Goal: Task Accomplishment & Management: Manage account settings

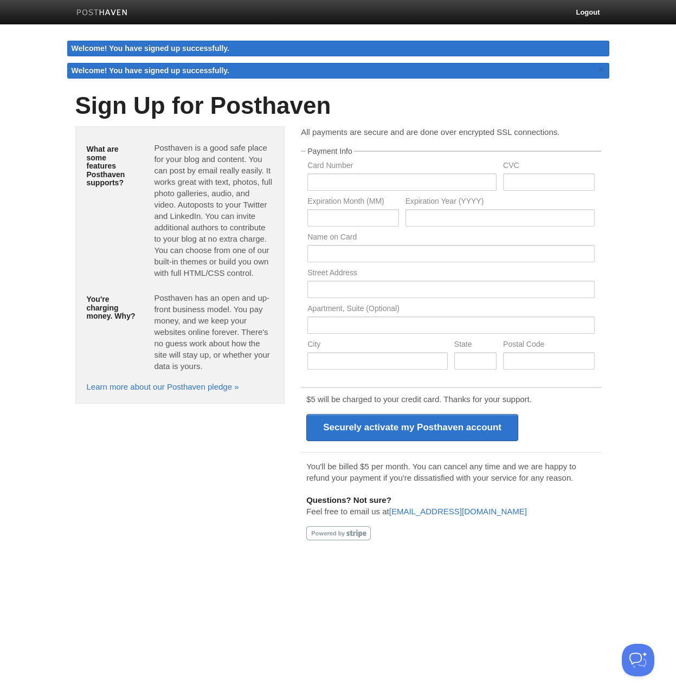
click at [630, 217] on body "Logout Welcome! You have signed up successfully. Welcome! You have signed up su…" at bounding box center [338, 280] width 676 height 560
click at [389, 188] on input "text" at bounding box center [401, 182] width 189 height 17
click at [331, 219] on input "text" at bounding box center [352, 217] width 91 height 17
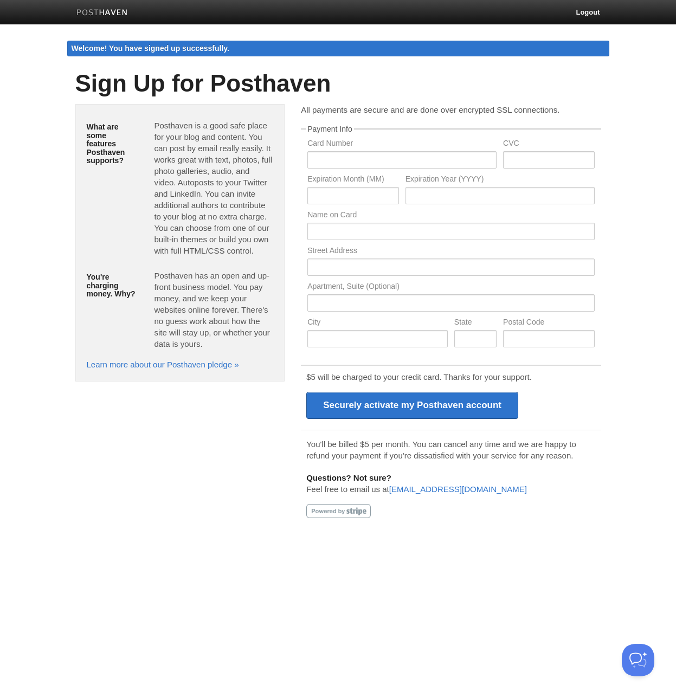
click at [620, 208] on body "Logout Welcome! You have signed up successfully. Welcome! You have signed up su…" at bounding box center [338, 268] width 676 height 537
click at [87, 18] on link at bounding box center [102, 14] width 68 height 24
